Goal: Information Seeking & Learning: Find specific fact

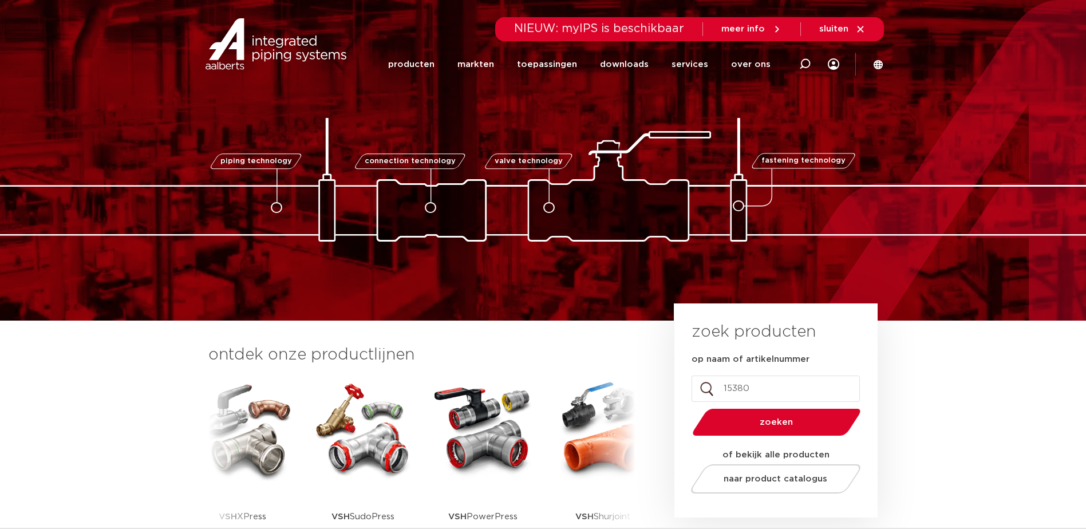
type input "15380"
click at [688, 408] on button "zoeken" at bounding box center [776, 422] width 177 height 29
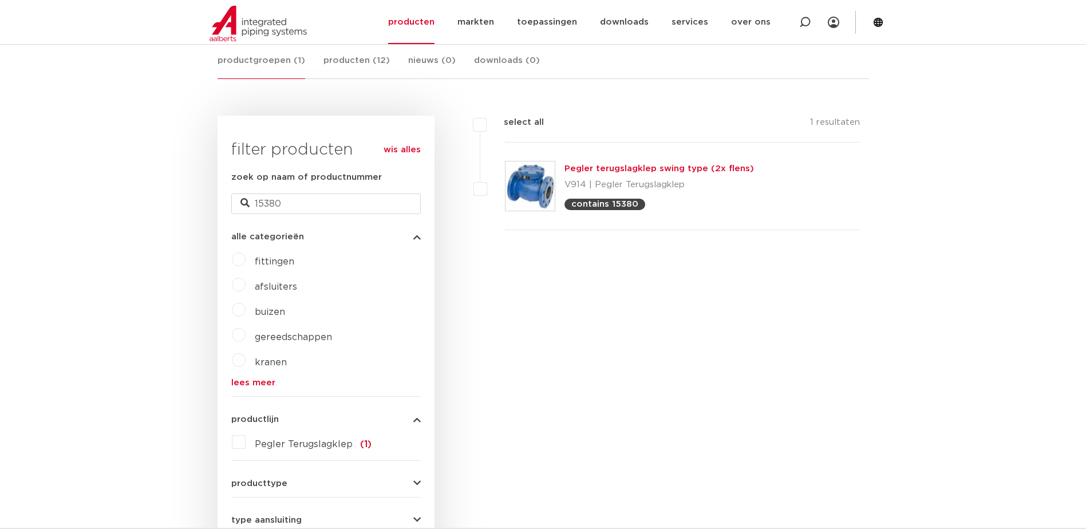
click at [697, 168] on link "Pegler terugslagklep swing type (2x flens)" at bounding box center [658, 168] width 189 height 9
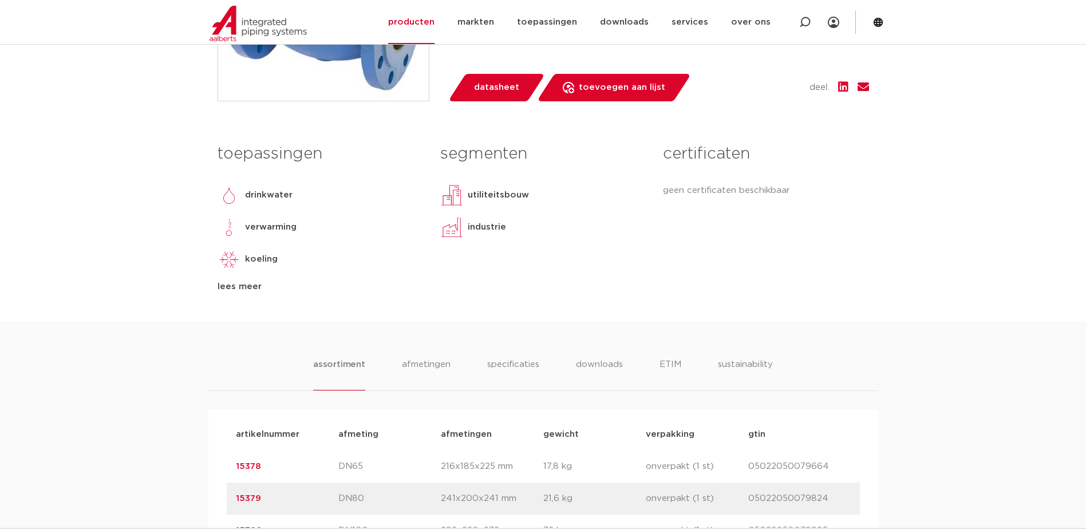
scroll to position [630, 0]
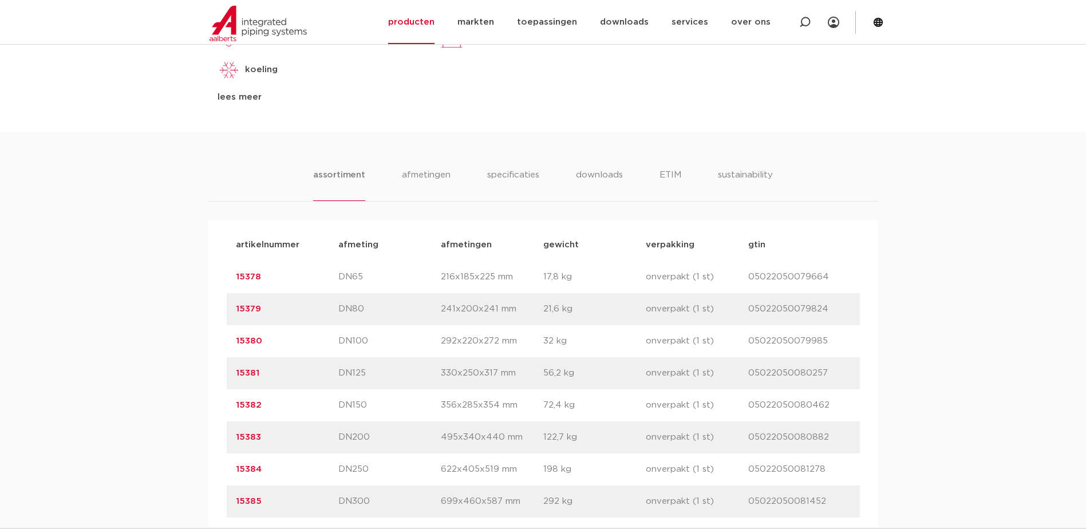
click at [257, 342] on link "15380" at bounding box center [249, 341] width 26 height 9
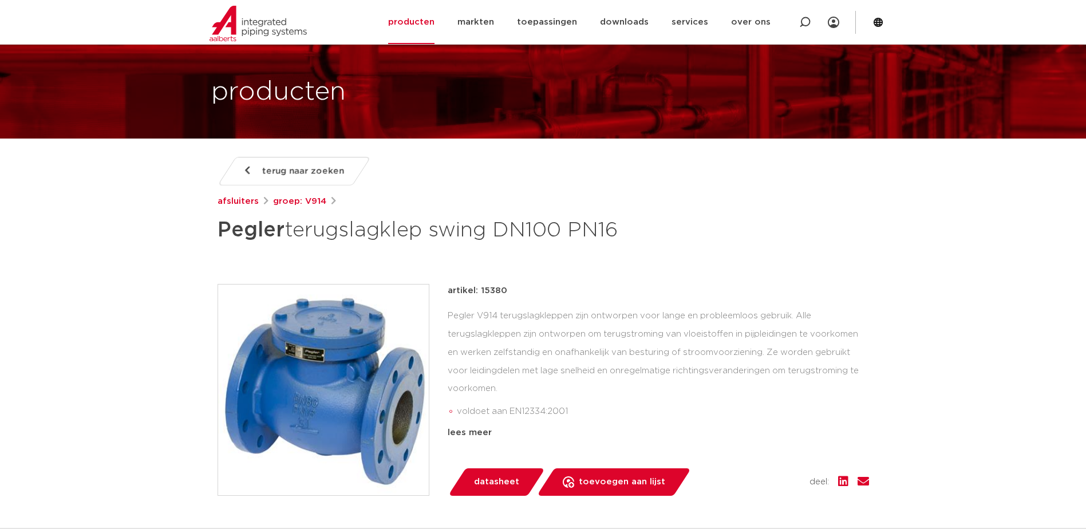
scroll to position [57, 0]
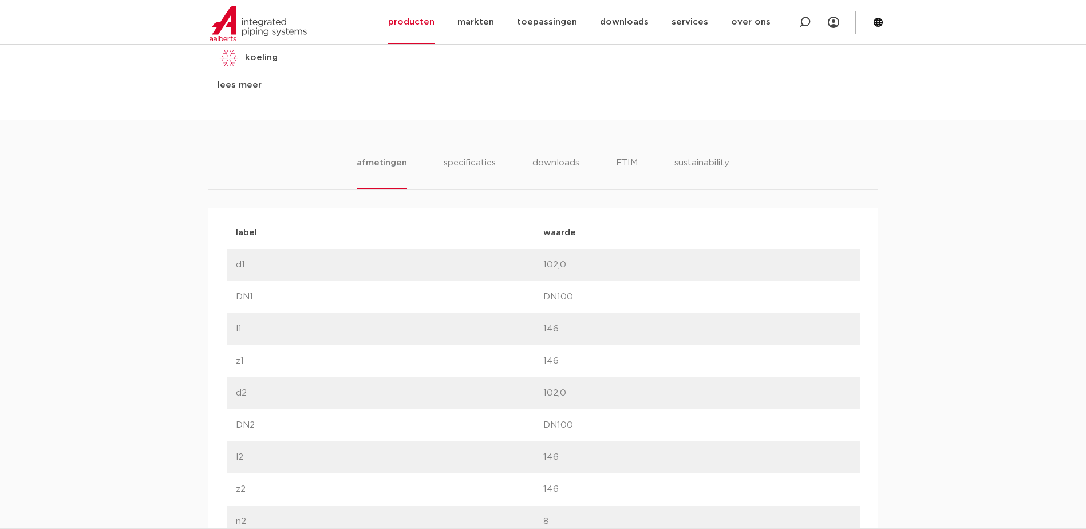
scroll to position [646, 0]
